Goal: Use online tool/utility: Utilize a website feature to perform a specific function

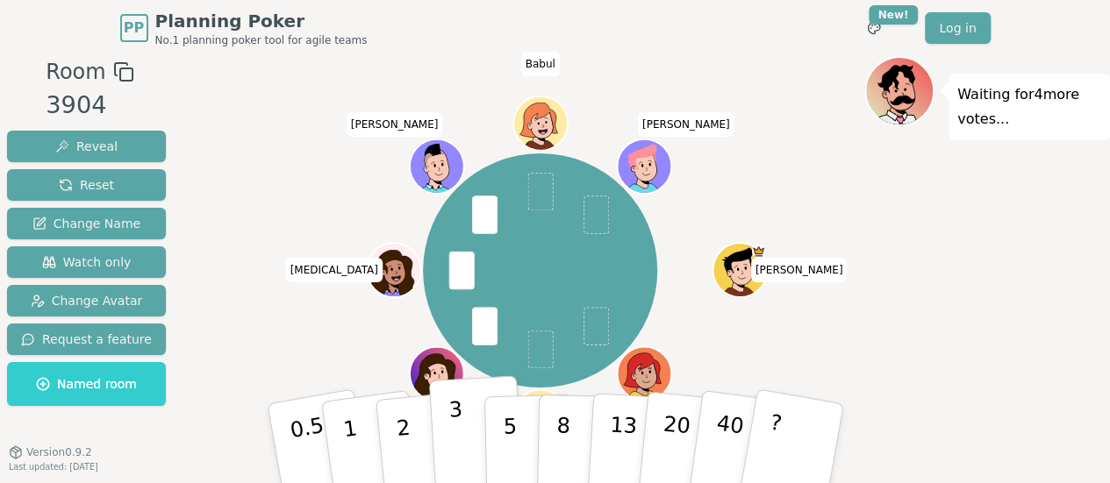
click at [462, 431] on button "3" at bounding box center [476, 443] width 96 height 137
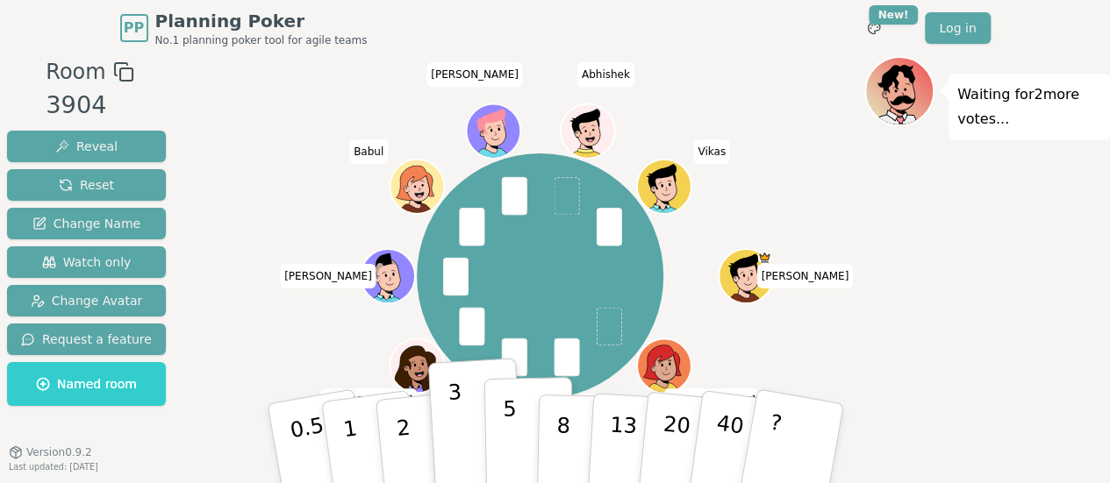
click at [523, 435] on button "5" at bounding box center [528, 443] width 90 height 133
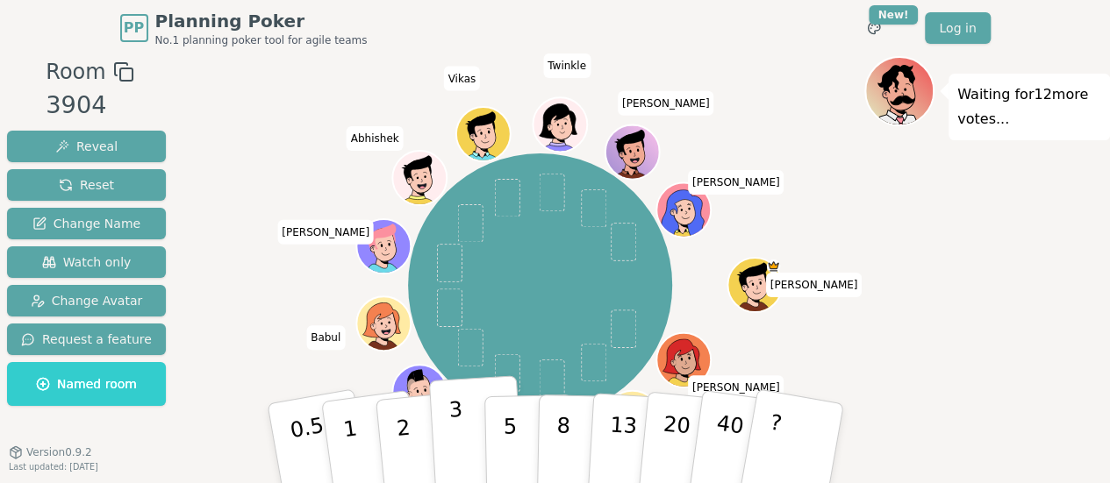
click at [460, 432] on p "3" at bounding box center [456, 445] width 19 height 96
click at [463, 429] on button "3" at bounding box center [476, 443] width 96 height 137
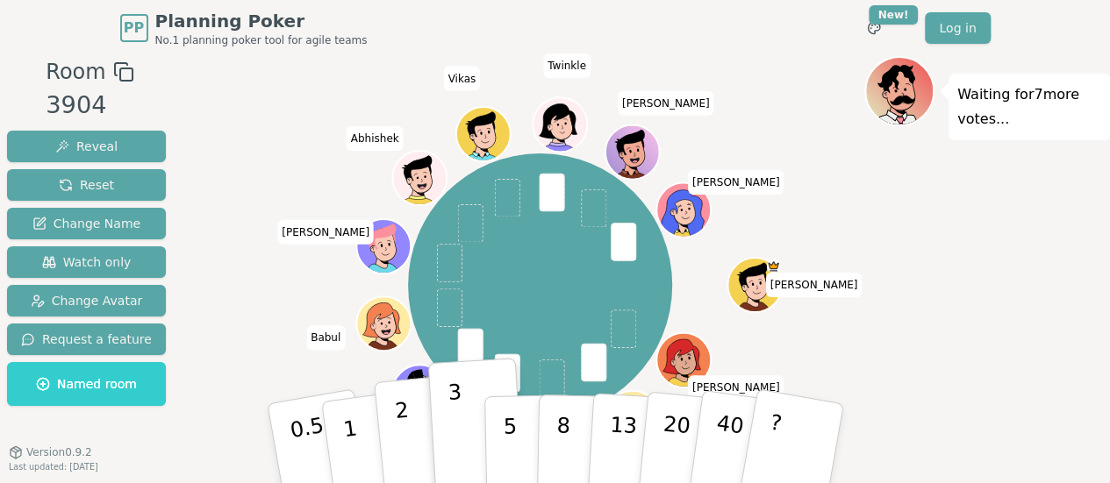
click at [419, 436] on button "2" at bounding box center [423, 444] width 100 height 139
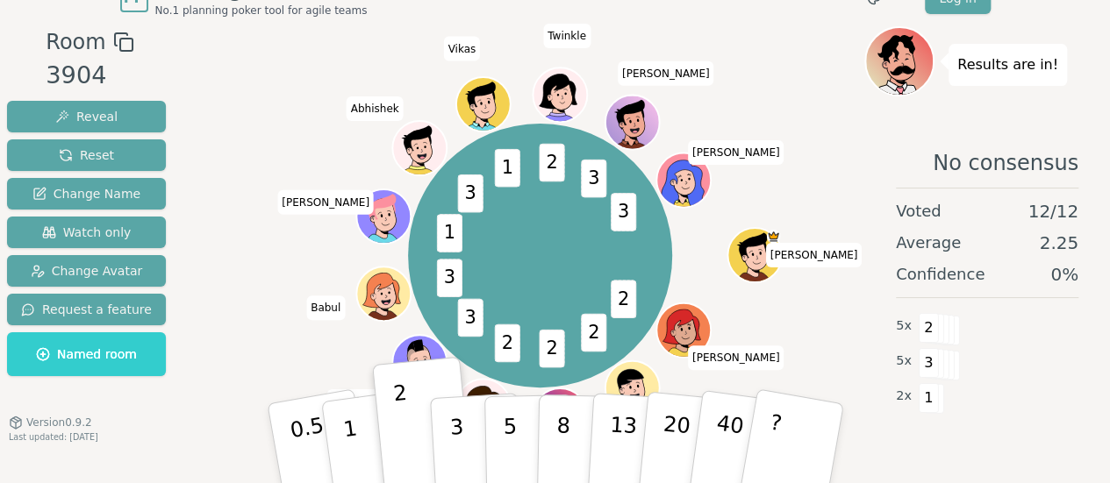
scroll to position [54, 0]
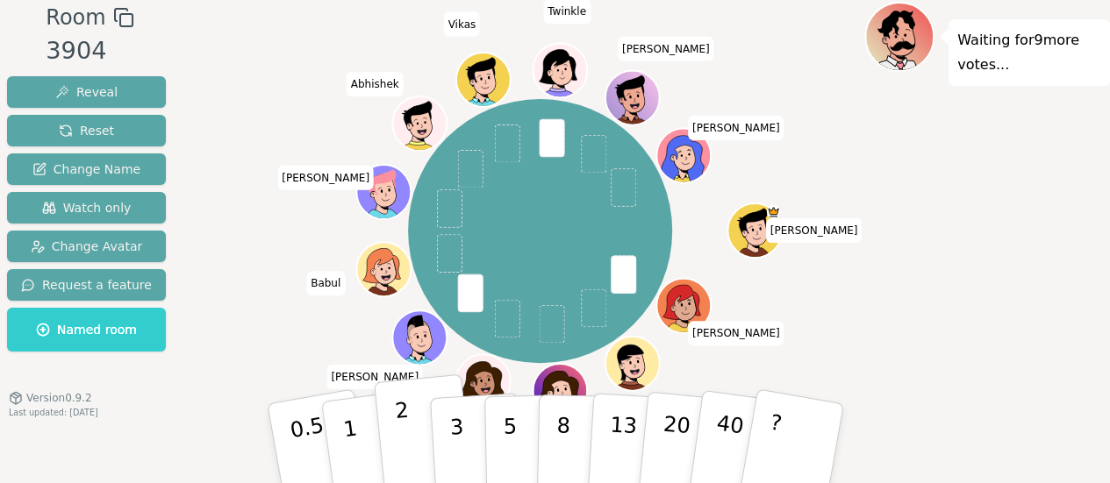
click at [400, 425] on p "2" at bounding box center [404, 446] width 23 height 96
